Goal: Task Accomplishment & Management: Use online tool/utility

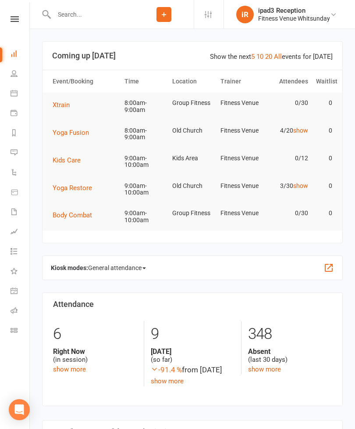
click at [18, 309] on link "Roll call" at bounding box center [21, 311] width 20 height 20
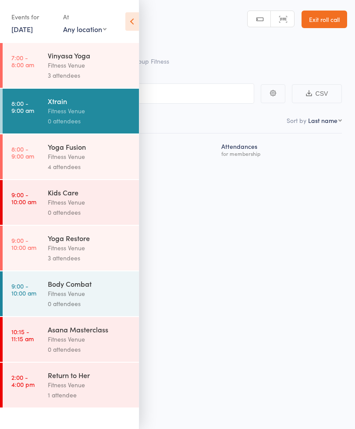
click at [104, 171] on div "4 attendees" at bounding box center [90, 166] width 84 height 10
click at [131, 23] on icon at bounding box center [133, 21] width 14 height 18
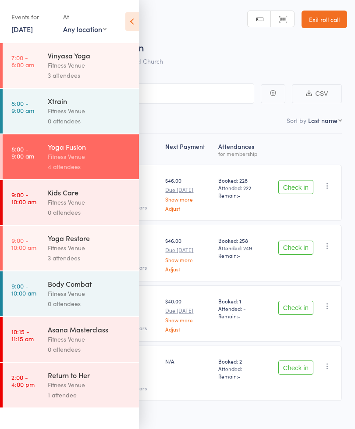
click at [100, 164] on div "4 attendees" at bounding box center [90, 166] width 84 height 10
click at [126, 24] on icon at bounding box center [133, 21] width 14 height 18
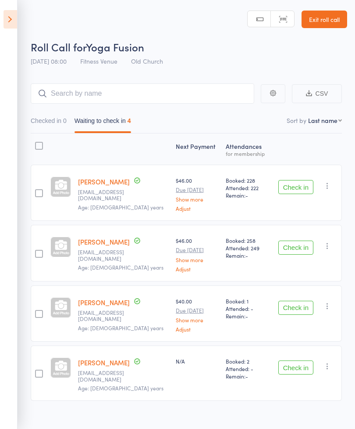
click at [301, 367] on button "Check in" at bounding box center [296, 367] width 35 height 14
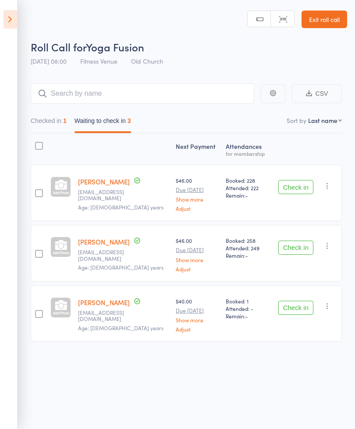
click at [300, 306] on button "Check in" at bounding box center [296, 308] width 35 height 14
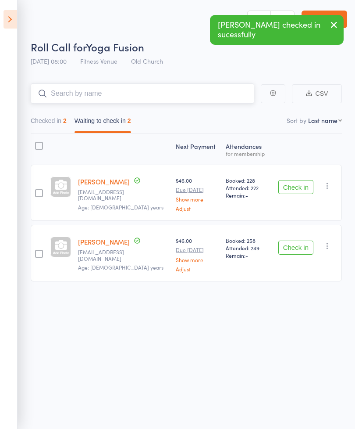
click at [76, 89] on input "search" at bounding box center [143, 93] width 224 height 20
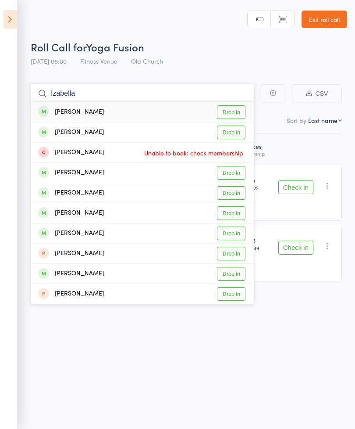
type input "Izabella"
click at [231, 111] on link "Drop in" at bounding box center [231, 112] width 29 height 14
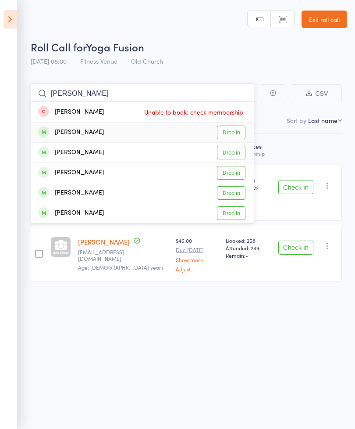
type input "[PERSON_NAME]"
click at [240, 134] on link "Drop in" at bounding box center [231, 133] width 29 height 14
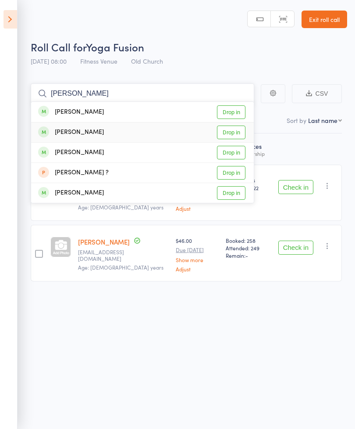
type input "[PERSON_NAME]"
click at [237, 135] on link "Drop in" at bounding box center [231, 133] width 29 height 14
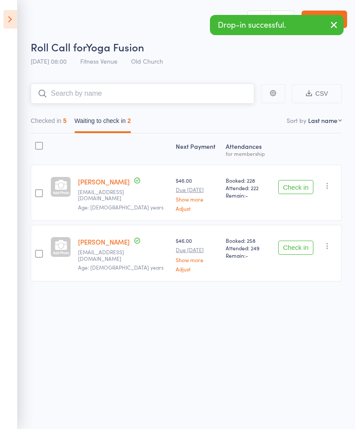
click at [71, 94] on input "search" at bounding box center [143, 93] width 224 height 20
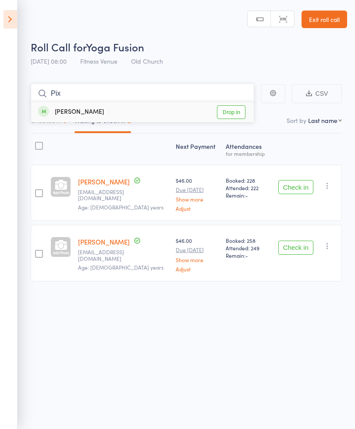
type input "Pix"
click at [238, 113] on link "Drop in" at bounding box center [231, 112] width 29 height 14
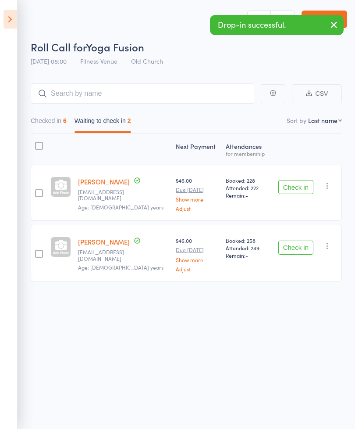
click at [298, 249] on button "Check in" at bounding box center [296, 247] width 35 height 14
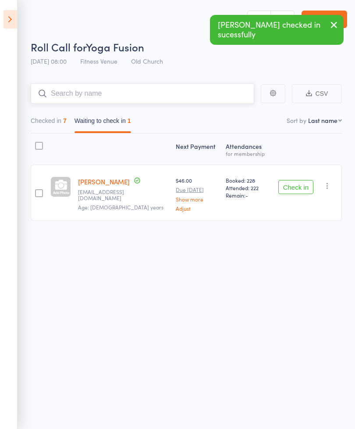
click at [68, 96] on input "search" at bounding box center [143, 93] width 224 height 20
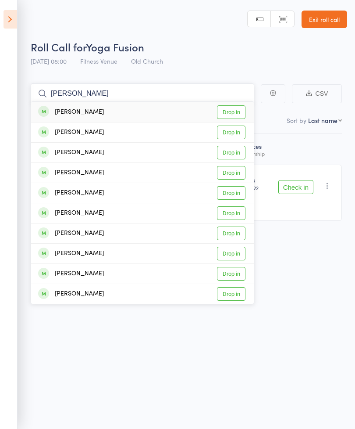
type input "[PERSON_NAME]"
click at [237, 178] on link "Drop in" at bounding box center [231, 173] width 29 height 14
